Goal: Find specific page/section: Find specific page/section

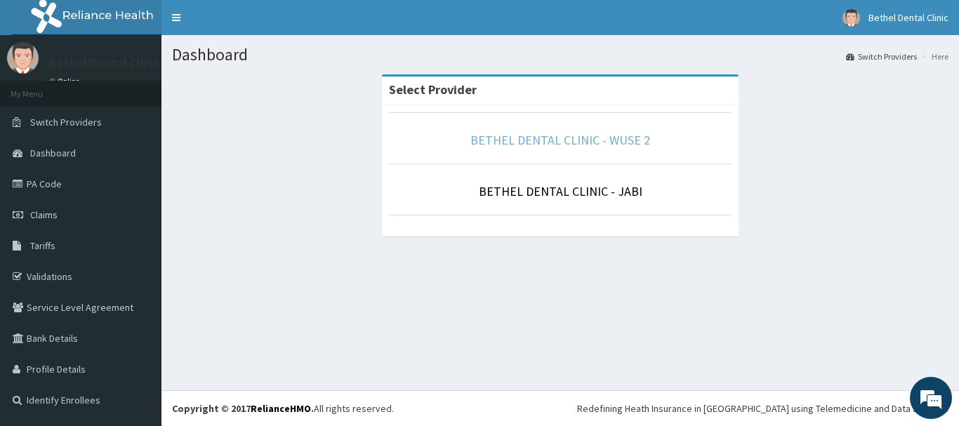
click at [631, 141] on link "BETHEL DENTAL CLINIC - WUSE 2" at bounding box center [561, 140] width 180 height 16
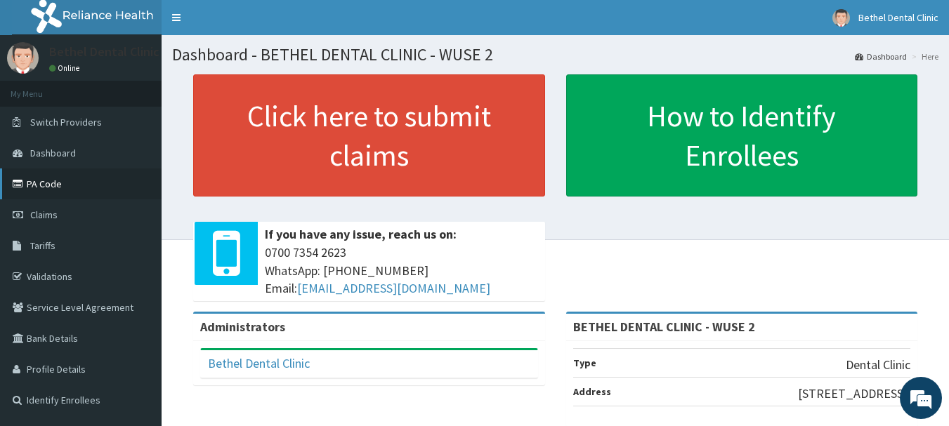
click at [52, 185] on link "PA Code" at bounding box center [81, 184] width 162 height 31
